Goal: Transaction & Acquisition: Book appointment/travel/reservation

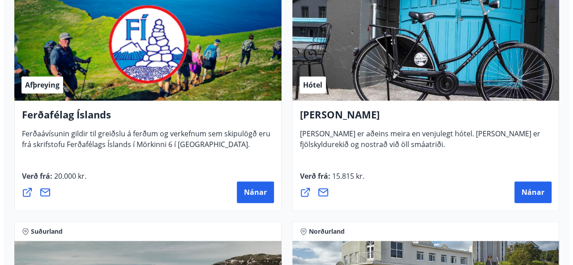
scroll to position [453, 0]
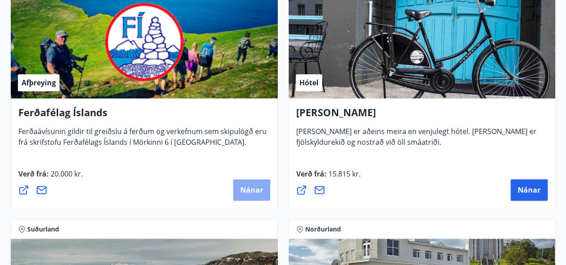
click at [254, 191] on span "Nánar" at bounding box center [251, 190] width 23 height 10
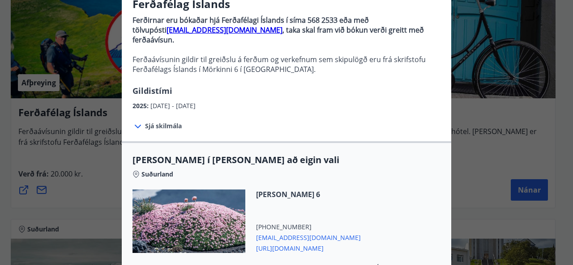
scroll to position [82, 0]
click at [136, 122] on icon at bounding box center [138, 127] width 11 height 11
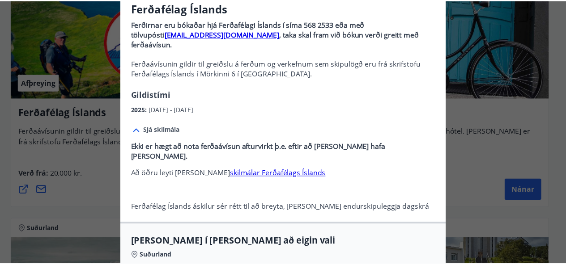
scroll to position [0, 0]
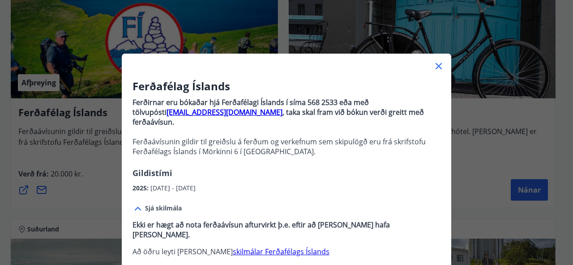
click at [436, 67] on icon at bounding box center [439, 66] width 6 height 6
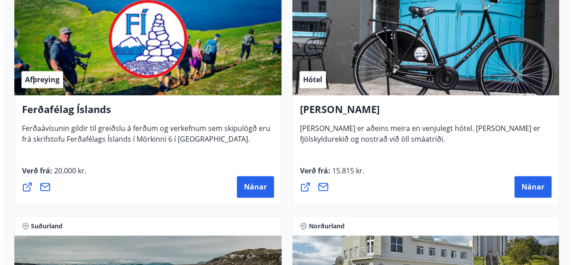
scroll to position [457, 0]
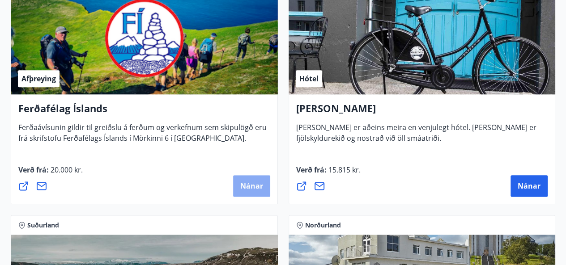
click at [253, 183] on span "Nánar" at bounding box center [251, 186] width 23 height 10
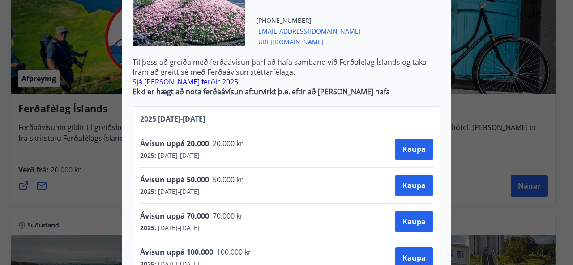
scroll to position [289, 0]
click at [155, 77] on link "Sjá allar ferðir 2025" at bounding box center [186, 82] width 106 height 10
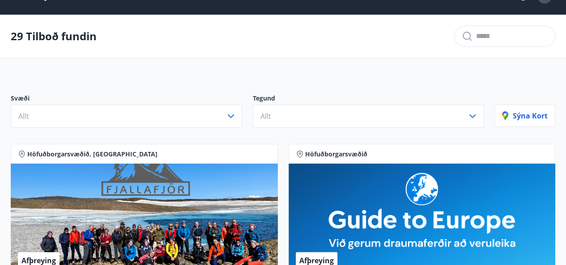
scroll to position [22, 0]
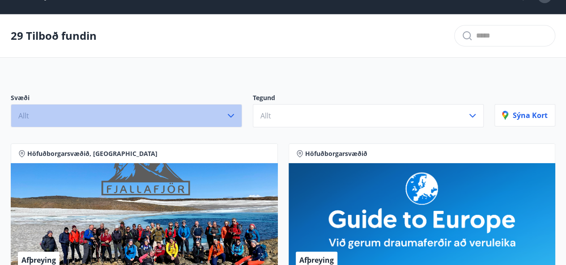
click at [234, 115] on icon "button" at bounding box center [231, 116] width 11 height 11
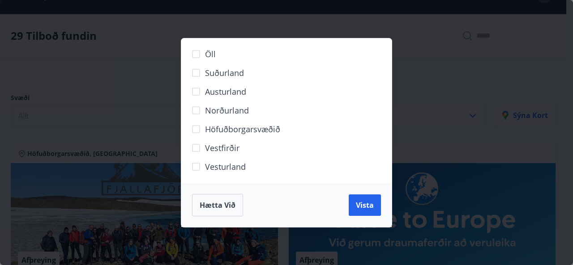
click at [234, 115] on span "Norðurland" at bounding box center [227, 111] width 44 height 12
click at [365, 205] on span "Vista" at bounding box center [365, 206] width 18 height 10
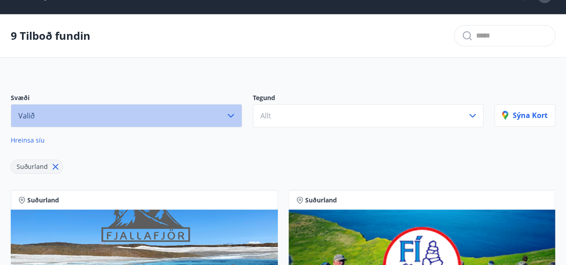
click at [232, 115] on icon "button" at bounding box center [231, 116] width 6 height 4
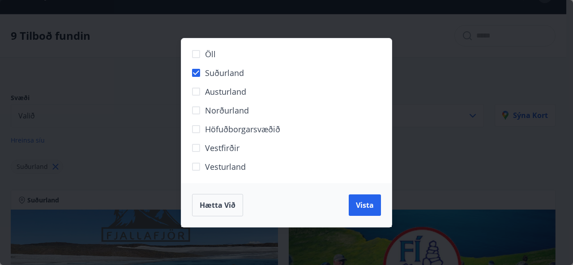
click at [232, 115] on span "Norðurland" at bounding box center [227, 111] width 44 height 12
click at [428, 172] on div "Öll Suðurland [GEOGRAPHIC_DATA] Norðurland Höfuðborgarsvæðið [GEOGRAPHIC_DATA] …" at bounding box center [286, 132] width 573 height 265
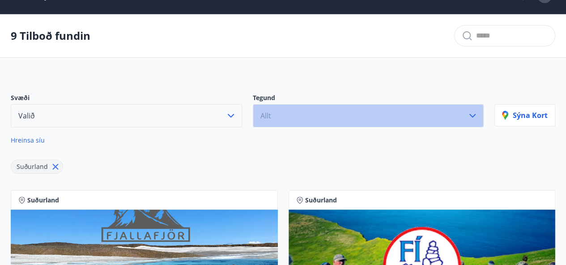
click at [474, 113] on icon "button" at bounding box center [472, 116] width 11 height 11
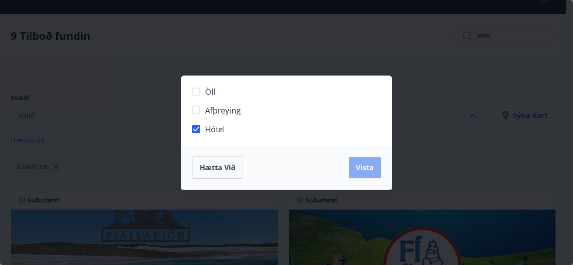
click at [360, 168] on span "Vista" at bounding box center [365, 168] width 18 height 10
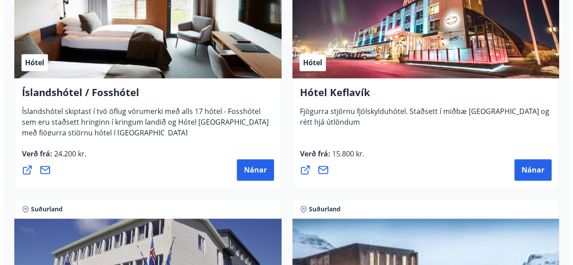
scroll to position [523, 0]
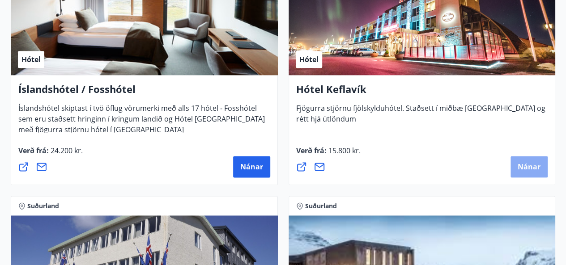
click at [521, 167] on span "Nánar" at bounding box center [529, 167] width 23 height 10
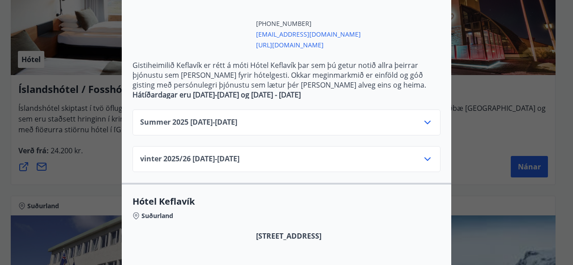
scroll to position [261, 0]
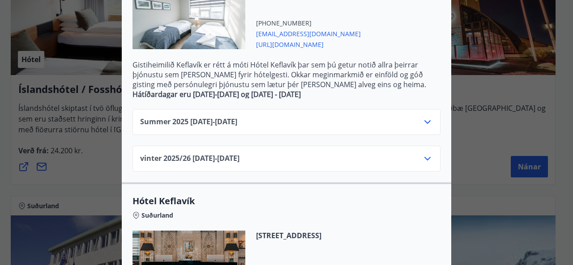
click at [423, 154] on icon at bounding box center [427, 159] width 11 height 11
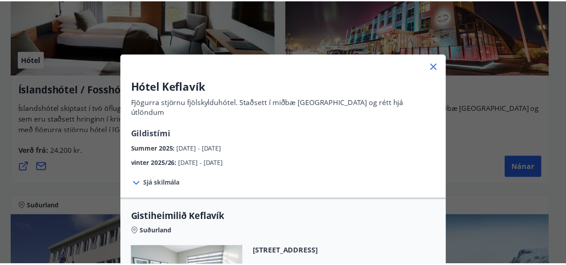
scroll to position [4, 0]
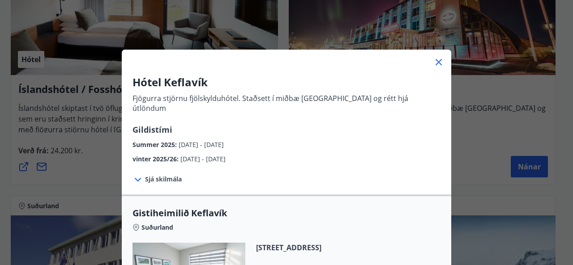
click at [436, 62] on icon at bounding box center [439, 62] width 6 height 6
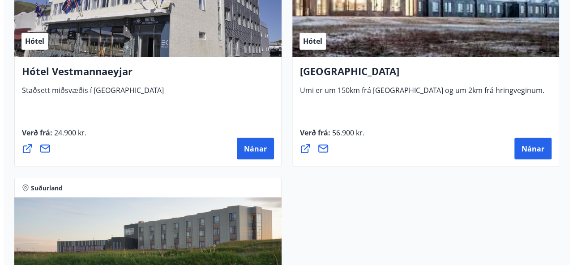
scroll to position [795, 0]
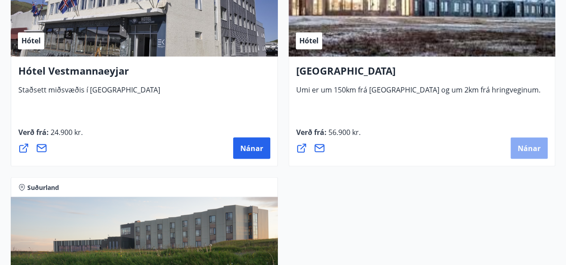
click at [535, 145] on span "Nánar" at bounding box center [529, 148] width 23 height 10
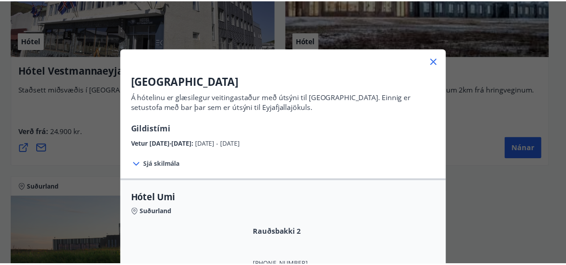
scroll to position [1, 0]
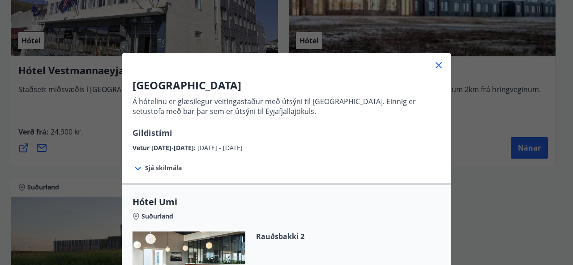
click at [433, 64] on icon at bounding box center [438, 65] width 11 height 11
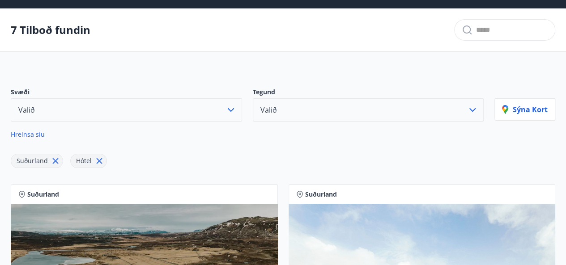
scroll to position [0, 0]
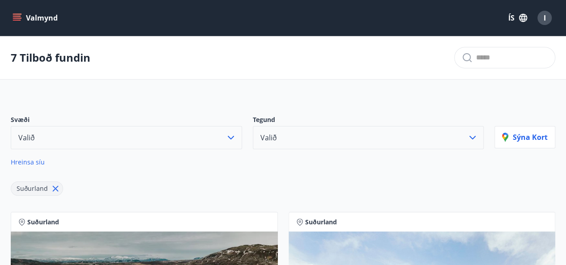
scroll to position [22, 0]
